Goal: Communication & Community: Connect with others

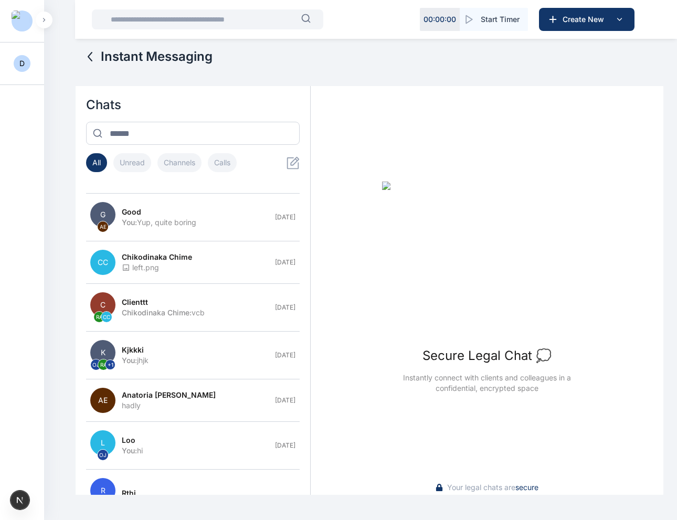
scroll to position [11, 0]
click at [214, 297] on div "clienttt" at bounding box center [195, 301] width 147 height 10
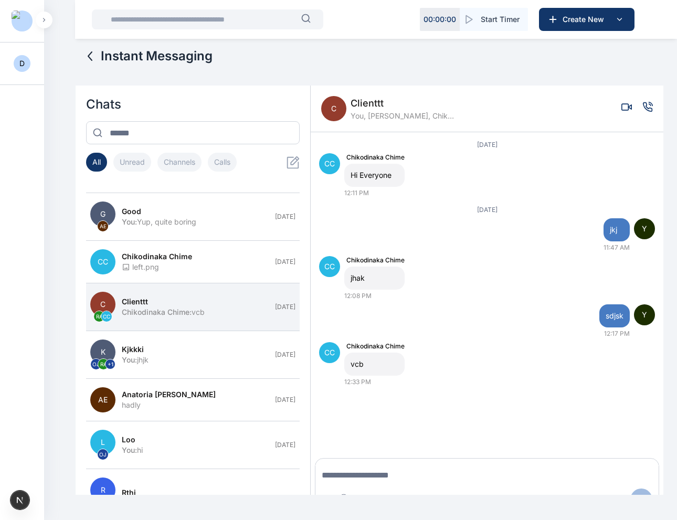
scroll to position [38, 0]
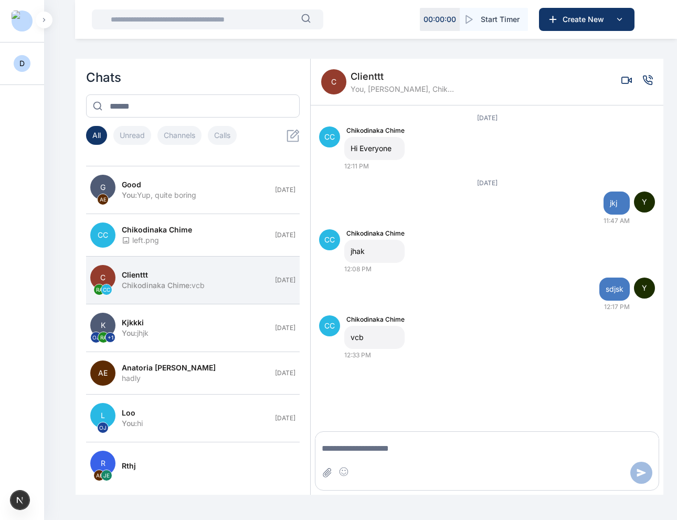
click at [648, 79] on icon "Voice call" at bounding box center [647, 80] width 10 height 10
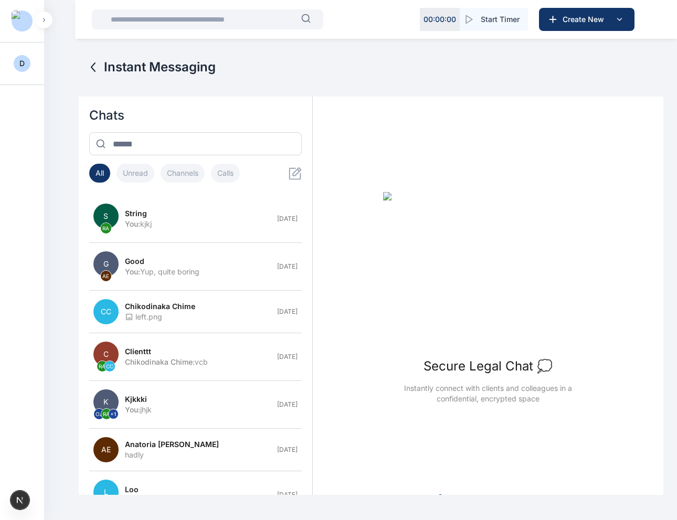
click at [430, 161] on div "Secure Legal Chat 💭 Instantly connect with clients and colleagues in a confiden…" at bounding box center [488, 298] width 350 height 390
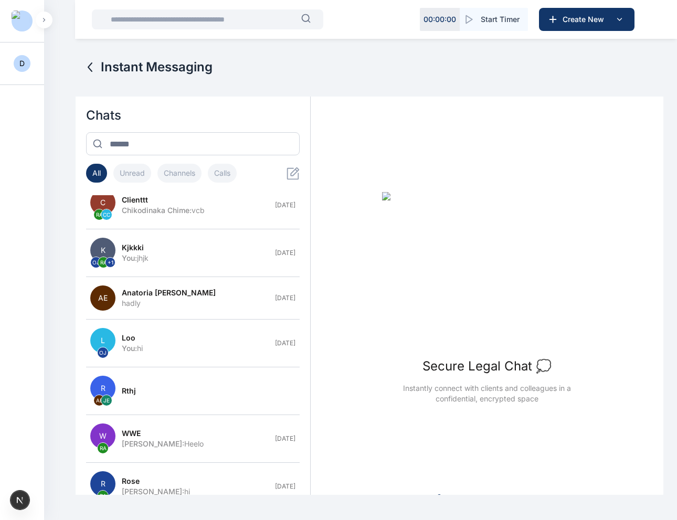
scroll to position [153, 0]
click at [138, 327] on button "R AE JE rthj" at bounding box center [192, 390] width 213 height 48
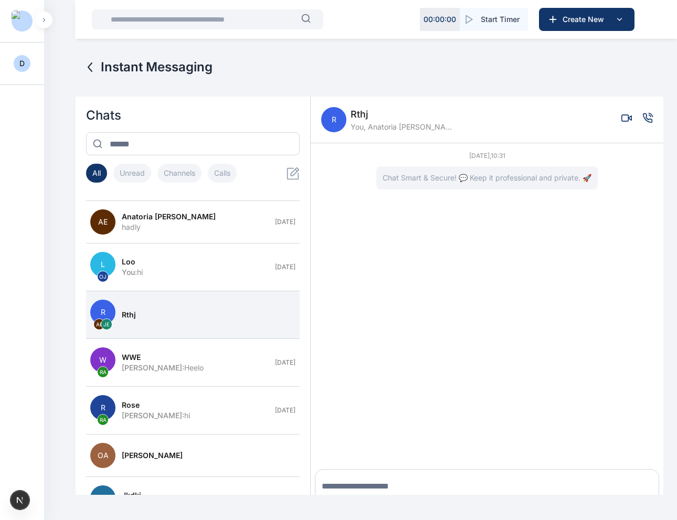
scroll to position [246, 0]
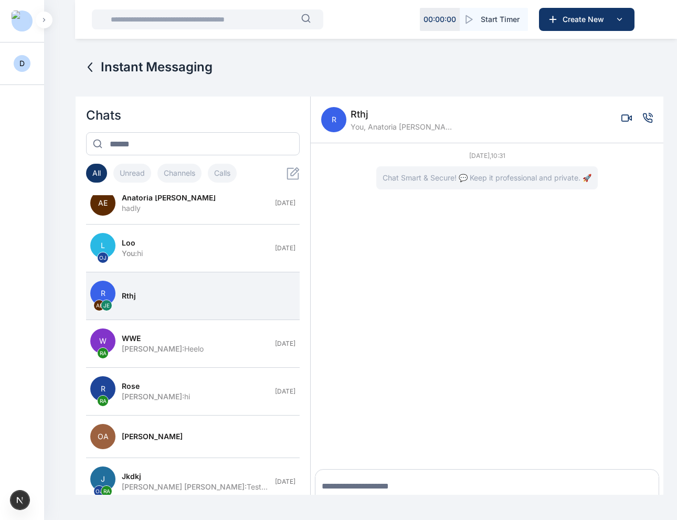
click at [164, 327] on div "[PERSON_NAME] : Heelo" at bounding box center [195, 349] width 147 height 10
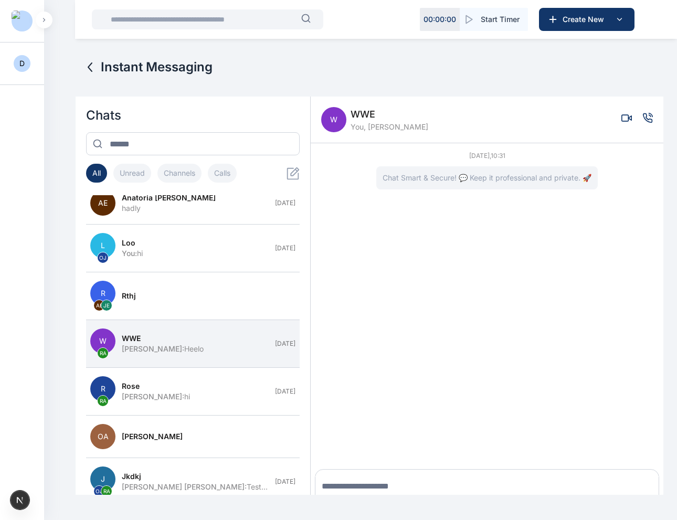
click at [648, 118] on icon "Voice call" at bounding box center [647, 118] width 10 height 10
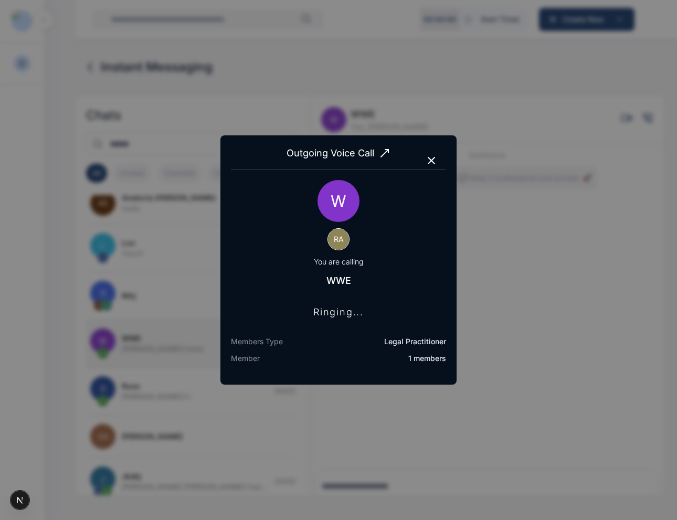
click at [432, 160] on icon "button" at bounding box center [431, 160] width 13 height 13
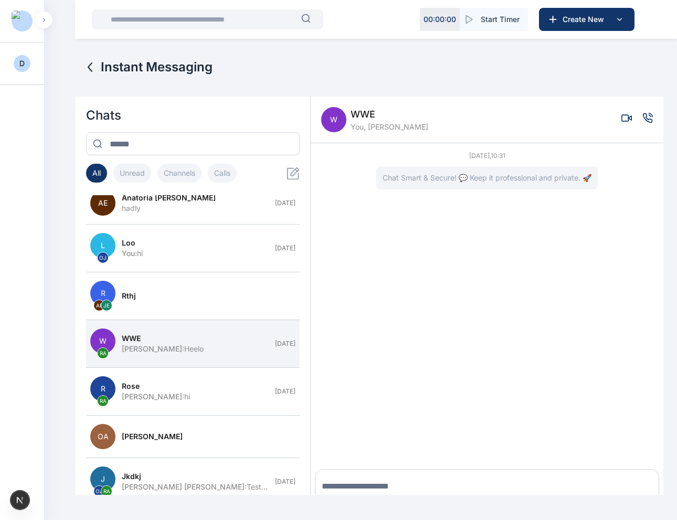
click at [651, 122] on icon "Voice call" at bounding box center [647, 117] width 9 height 9
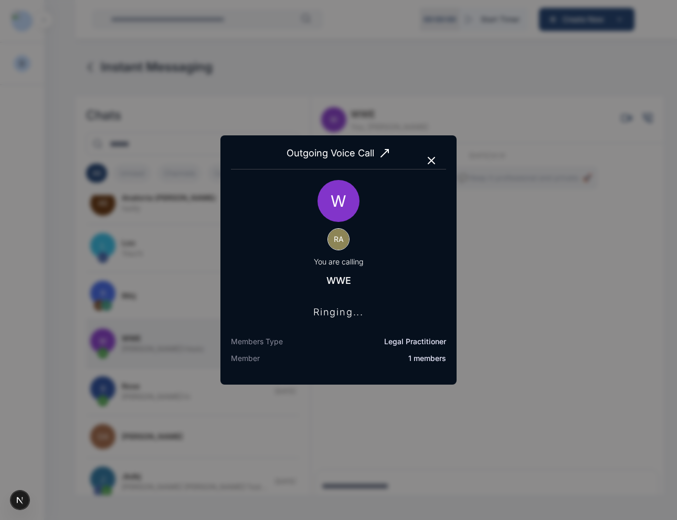
click at [434, 162] on icon "button" at bounding box center [431, 160] width 13 height 13
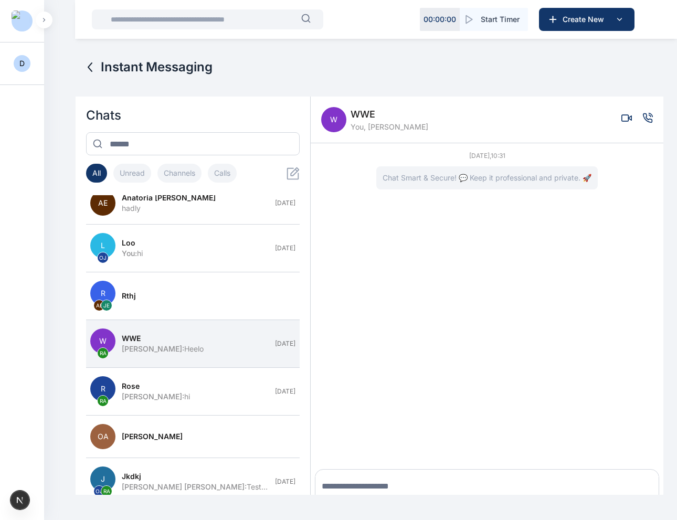
scroll to position [252, 0]
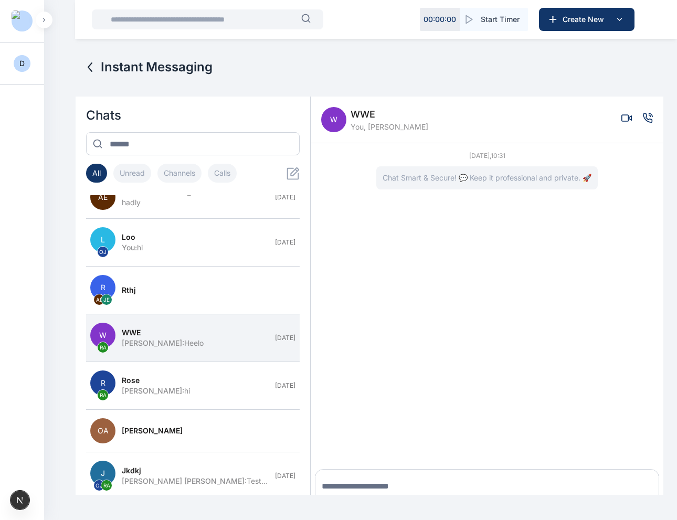
click at [156, 327] on button "R [PERSON_NAME] [PERSON_NAME] : hi [DATE]" at bounding box center [192, 386] width 213 height 48
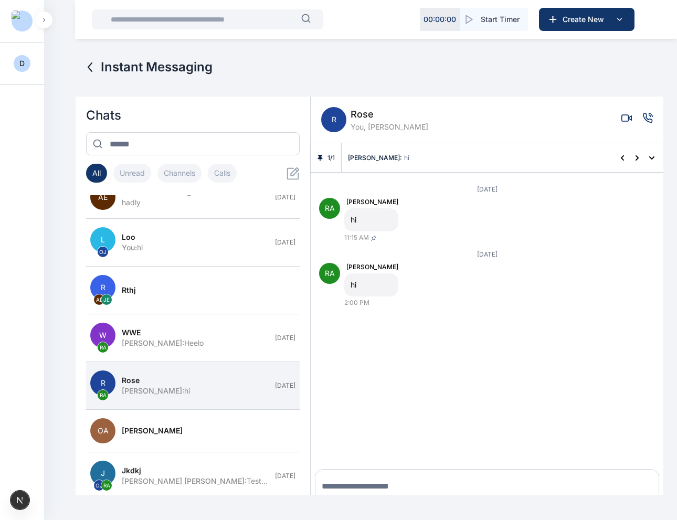
scroll to position [38, 0]
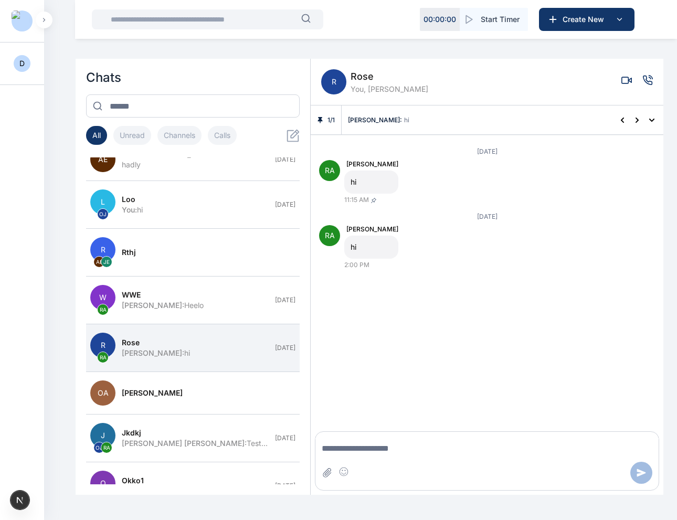
click at [647, 80] on icon "Voice call" at bounding box center [647, 80] width 10 height 10
